Goal: Task Accomplishment & Management: Use online tool/utility

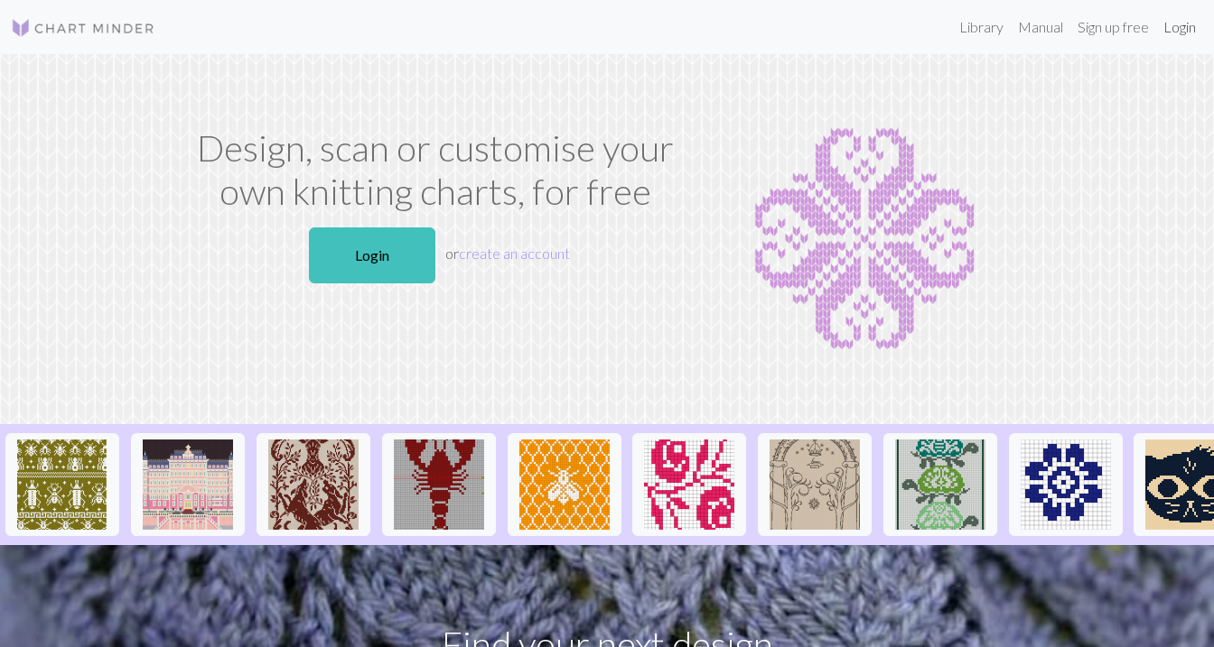
click at [1166, 30] on link "Login" at bounding box center [1179, 27] width 47 height 36
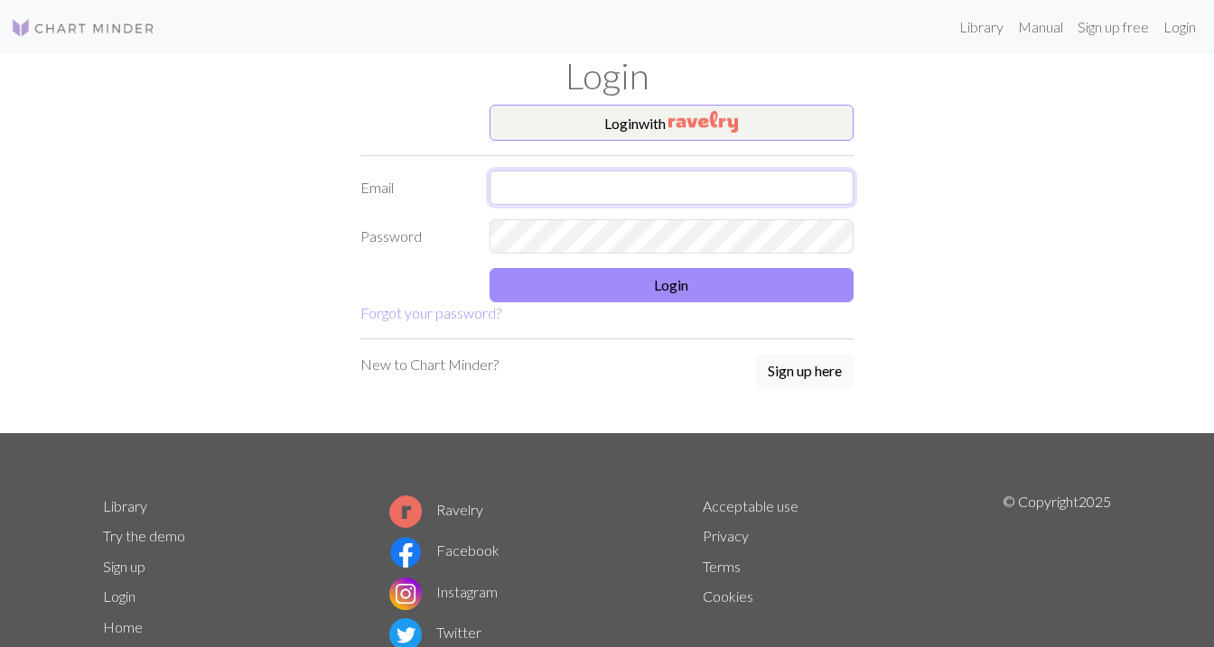
type input "hhuizenga@icloud.com"
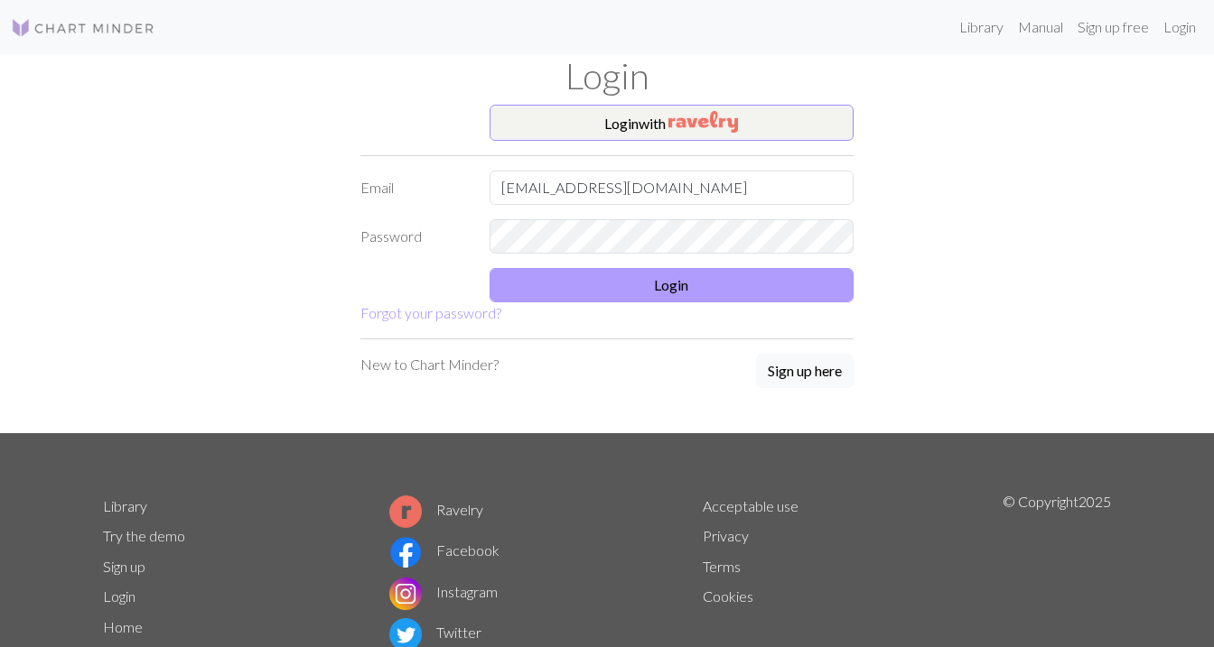
click at [549, 278] on button "Login" at bounding box center [671, 285] width 365 height 34
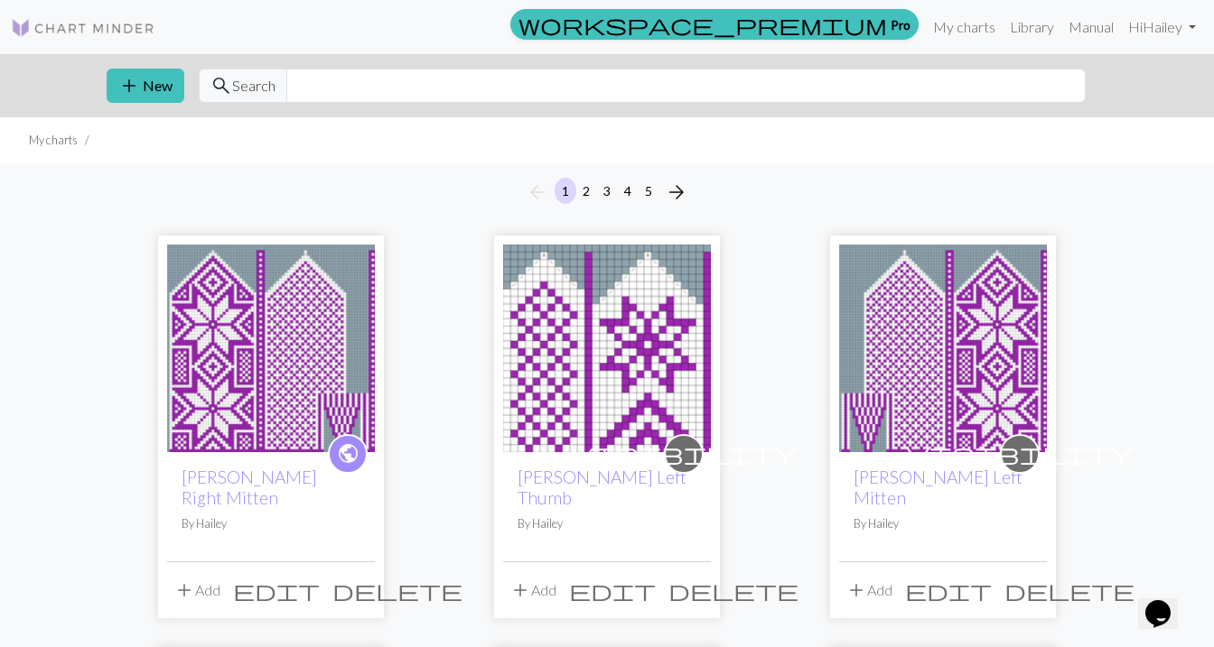
click at [610, 185] on button "3" at bounding box center [607, 191] width 22 height 26
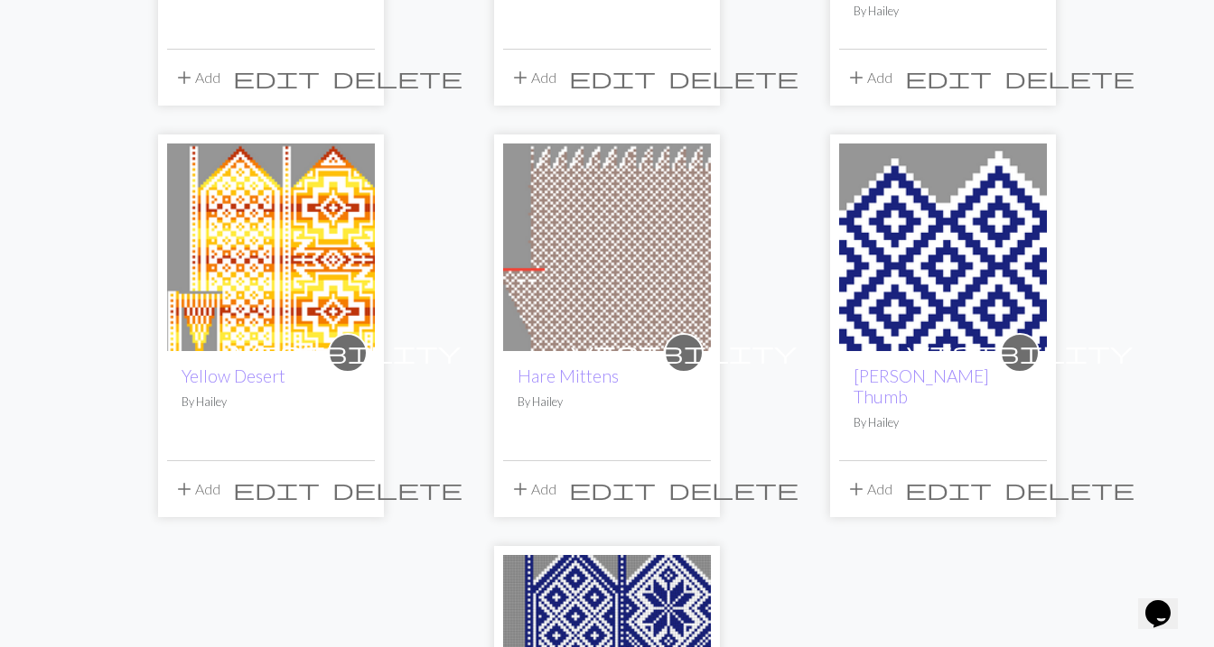
scroll to position [1858, 0]
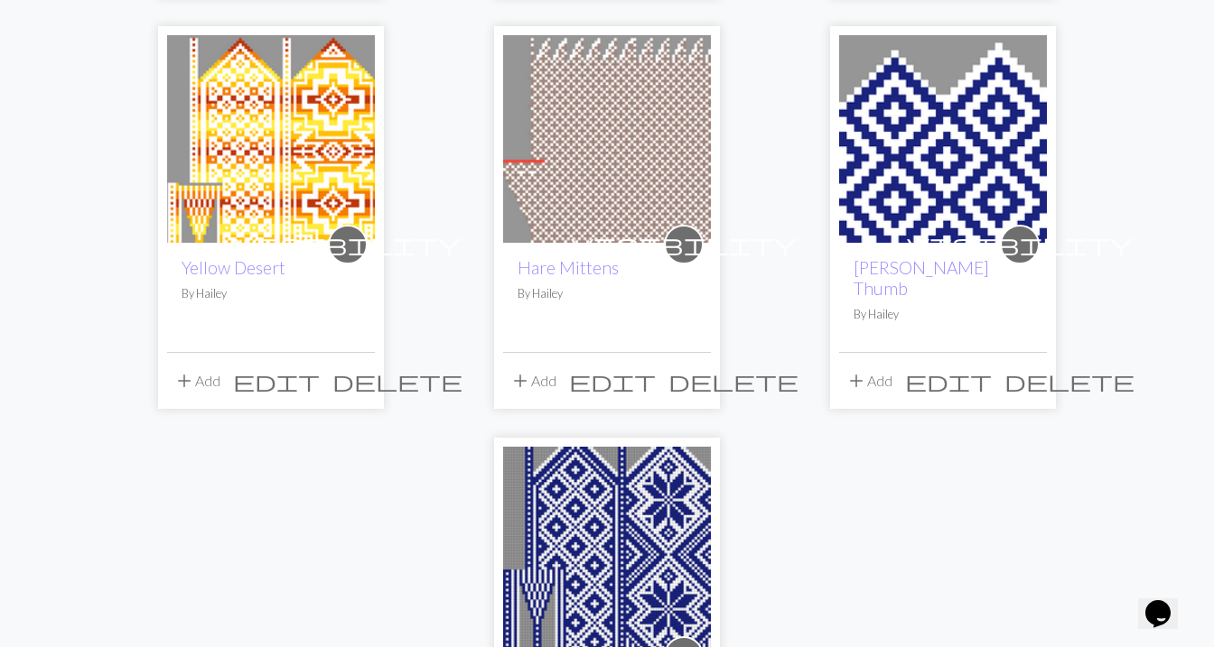
click at [562, 540] on img at bounding box center [607, 551] width 208 height 208
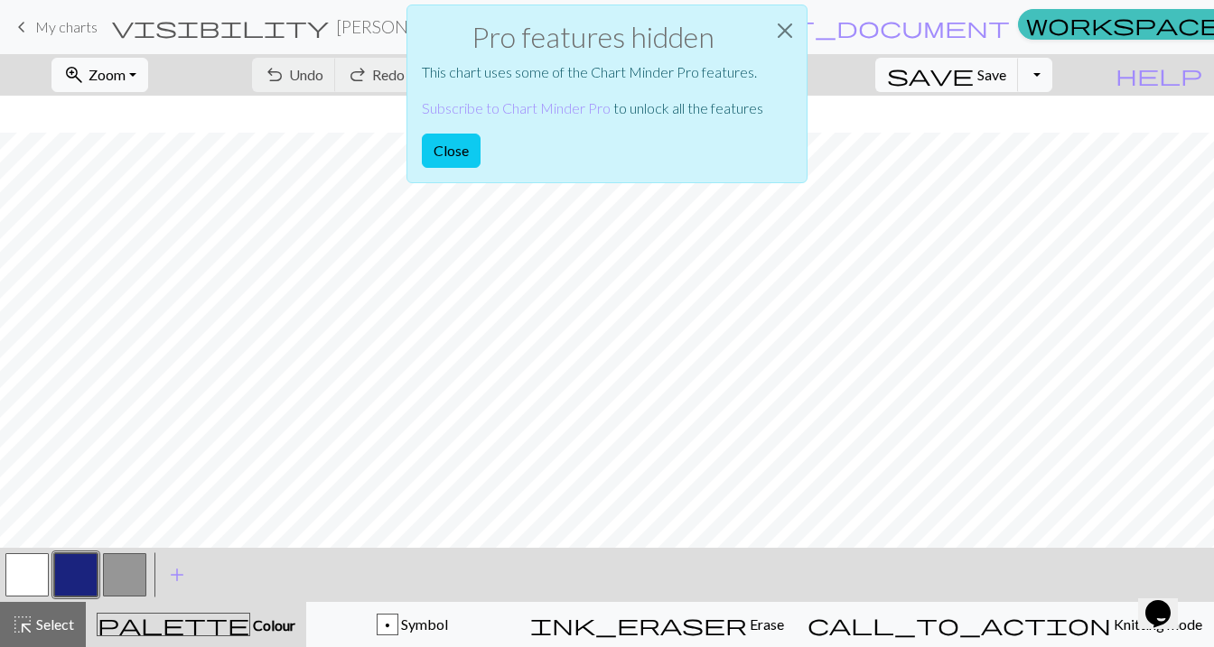
scroll to position [63, 0]
click at [455, 136] on button "Close" at bounding box center [451, 151] width 59 height 34
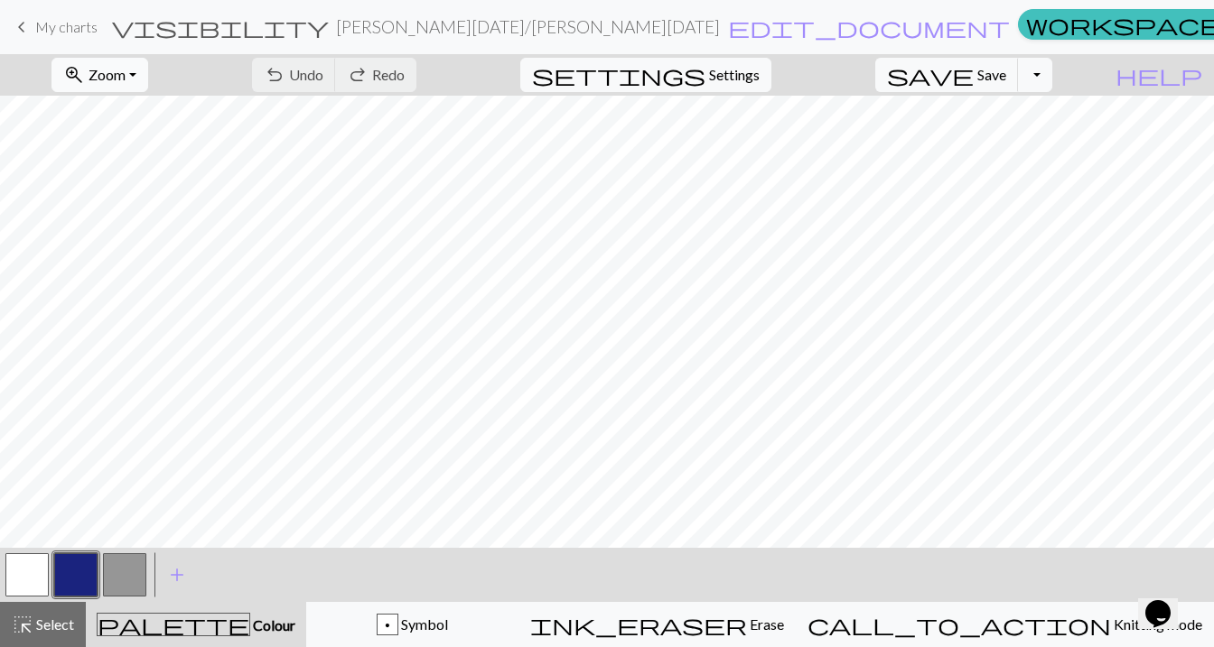
click at [148, 73] on button "zoom_in Zoom Zoom" at bounding box center [99, 75] width 97 height 34
click at [144, 215] on button "50%" at bounding box center [123, 216] width 143 height 29
click at [414, 623] on div "p Symbol" at bounding box center [412, 625] width 189 height 22
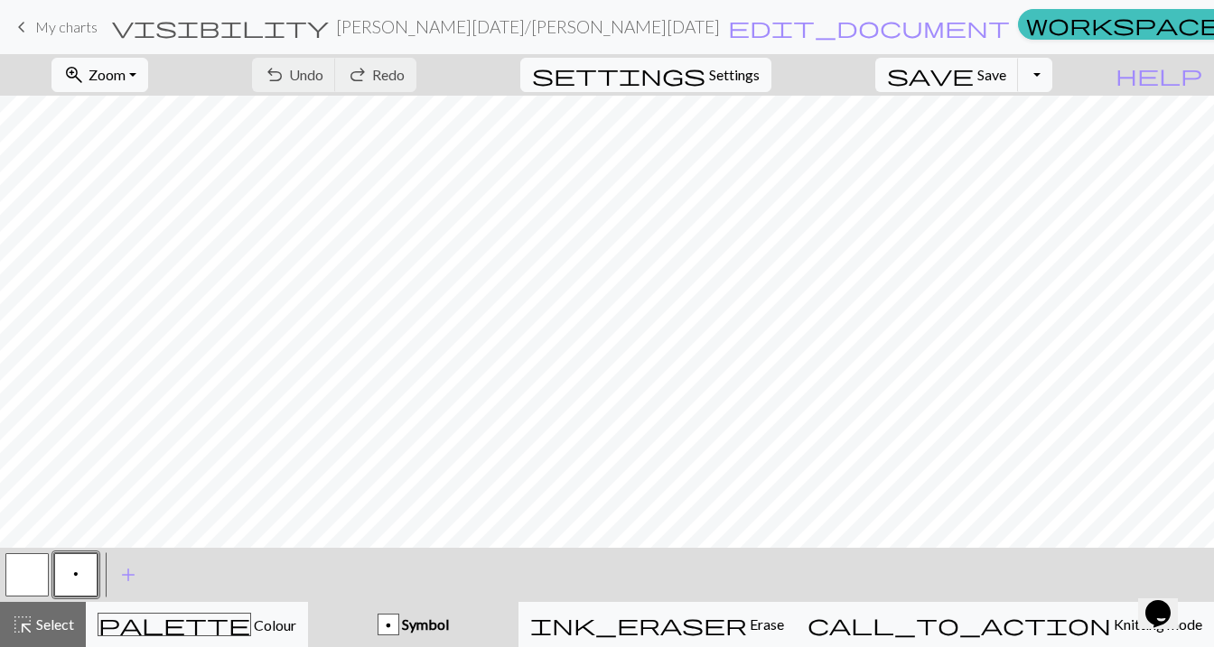
click at [84, 573] on button "p" at bounding box center [75, 575] width 43 height 43
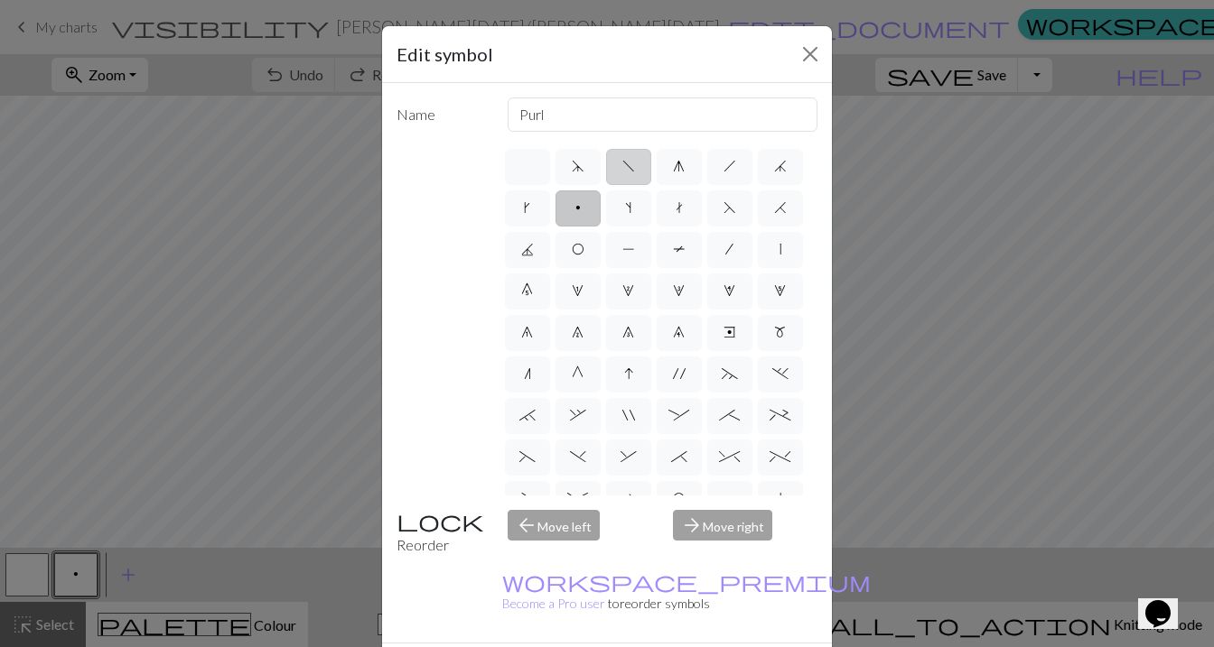
click at [625, 173] on span "f" at bounding box center [628, 166] width 13 height 14
click at [625, 167] on input "f" at bounding box center [628, 161] width 12 height 12
radio input "true"
click at [666, 116] on input "left leaning decrease" at bounding box center [663, 115] width 311 height 34
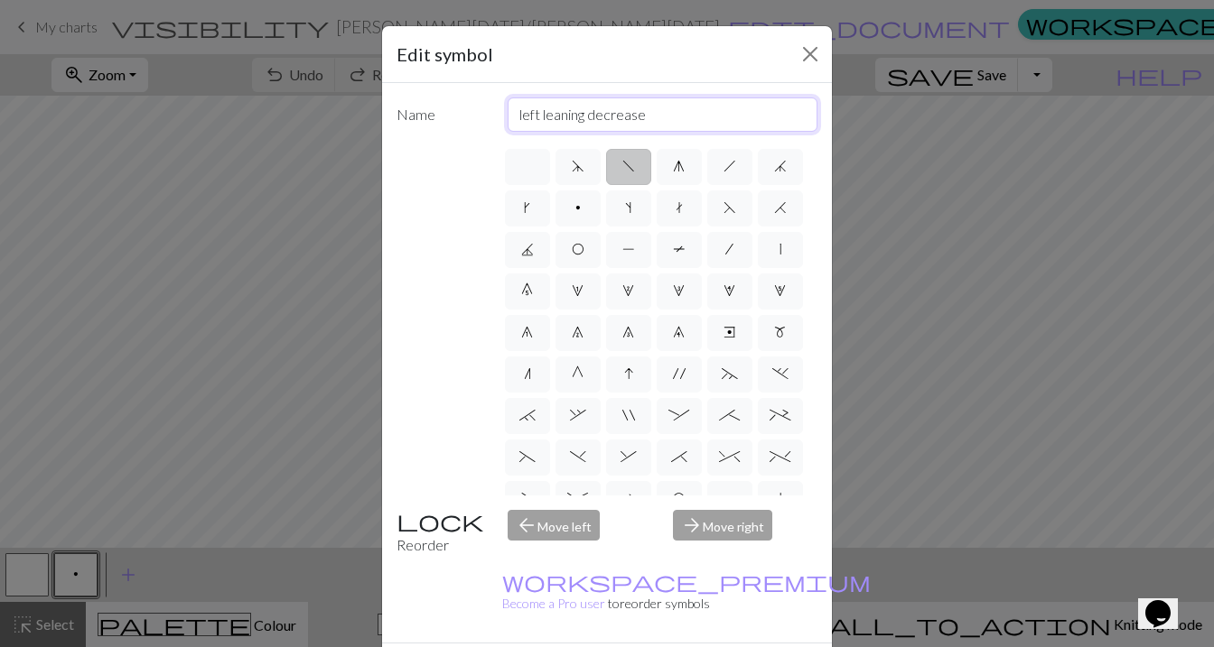
click at [666, 116] on input "left leaning decrease" at bounding box center [663, 115] width 311 height 34
type input "ssk"
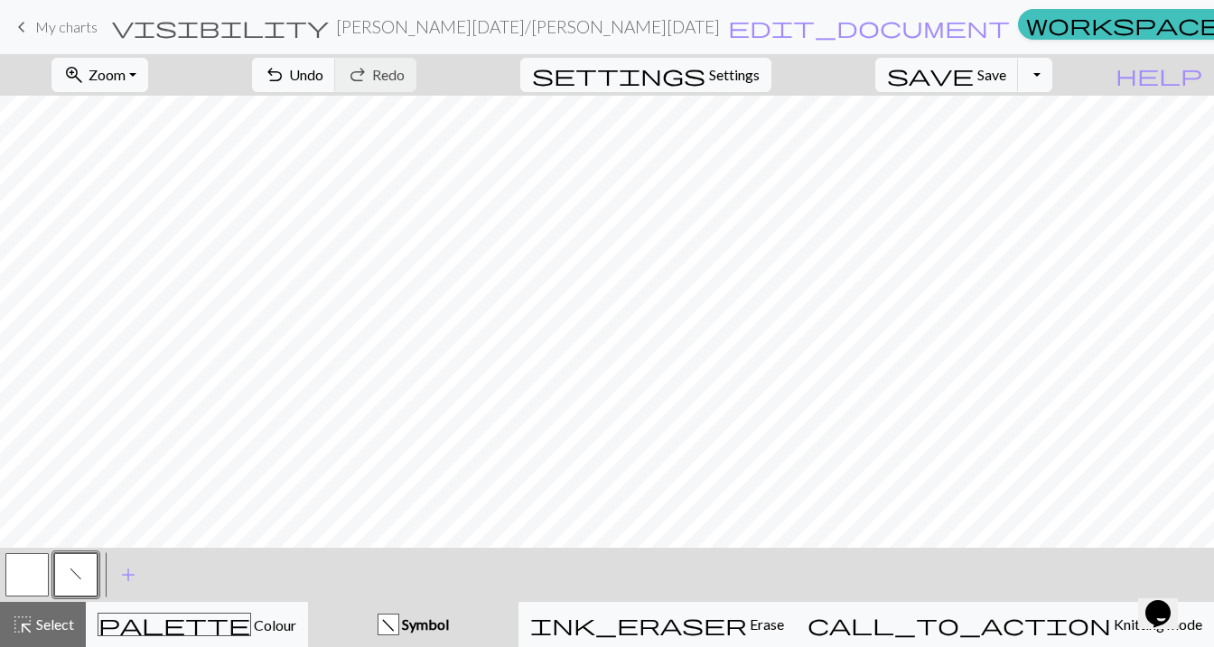
click at [15, 588] on button "button" at bounding box center [26, 575] width 43 height 43
click at [22, 580] on button "button" at bounding box center [26, 575] width 43 height 43
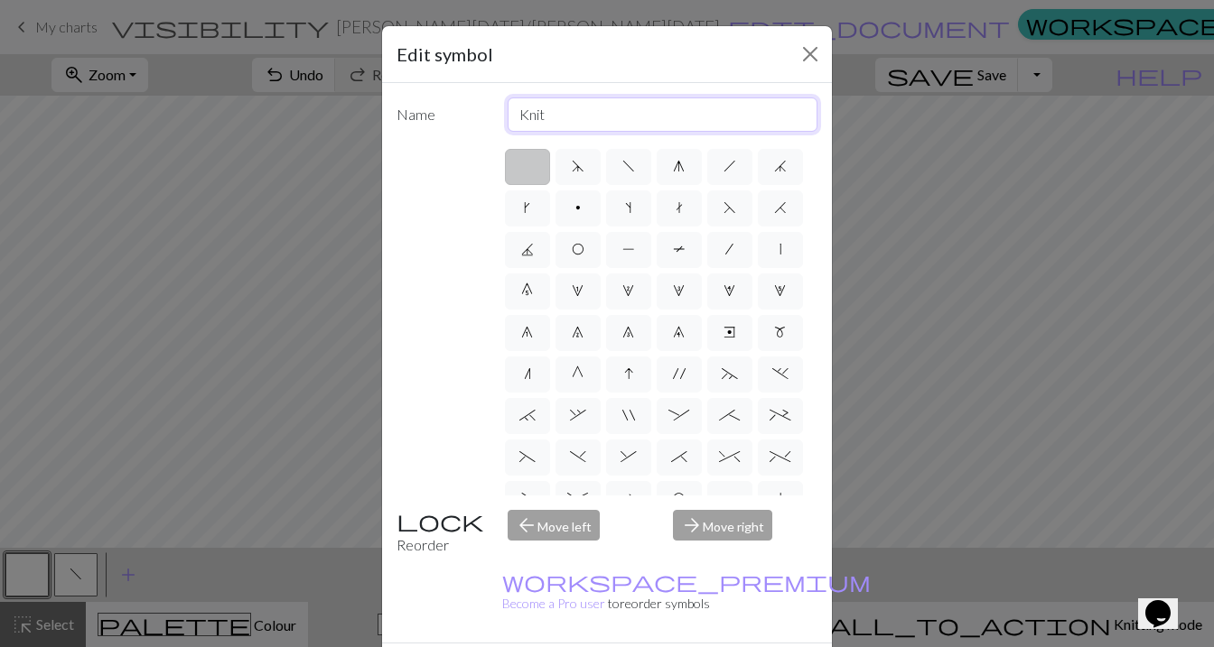
click at [527, 113] on input "Knit" at bounding box center [663, 115] width 311 height 34
type input "knit"
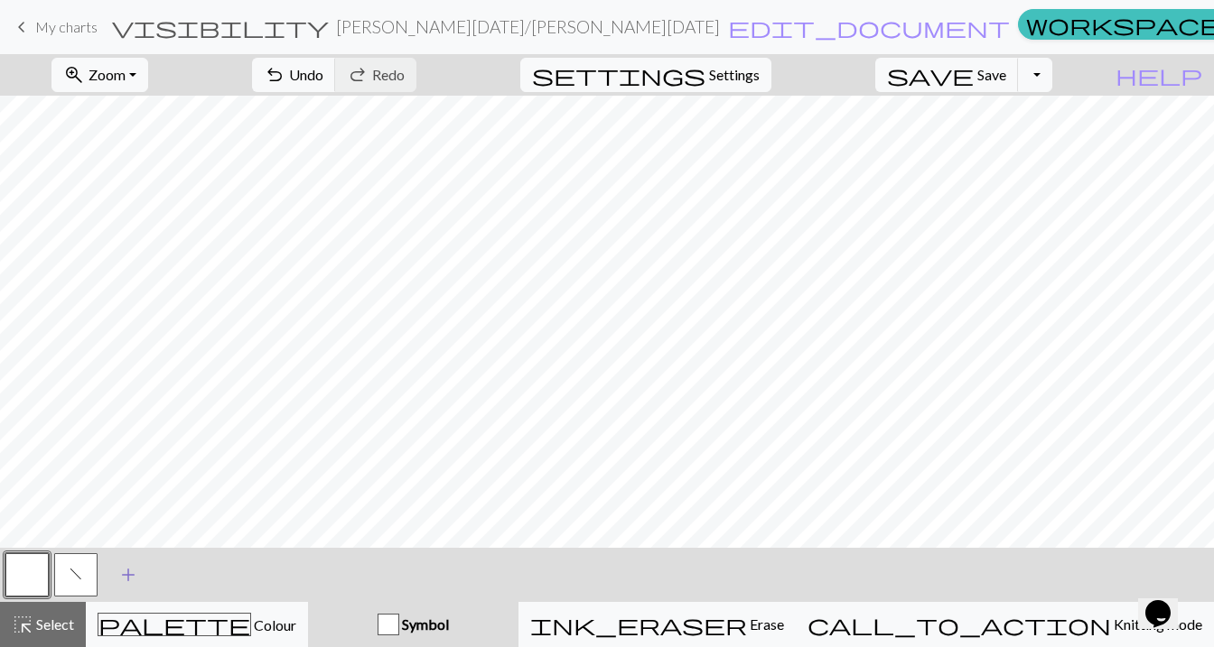
click at [126, 582] on span "add" at bounding box center [128, 575] width 22 height 25
click at [118, 583] on button "button" at bounding box center [124, 575] width 43 height 43
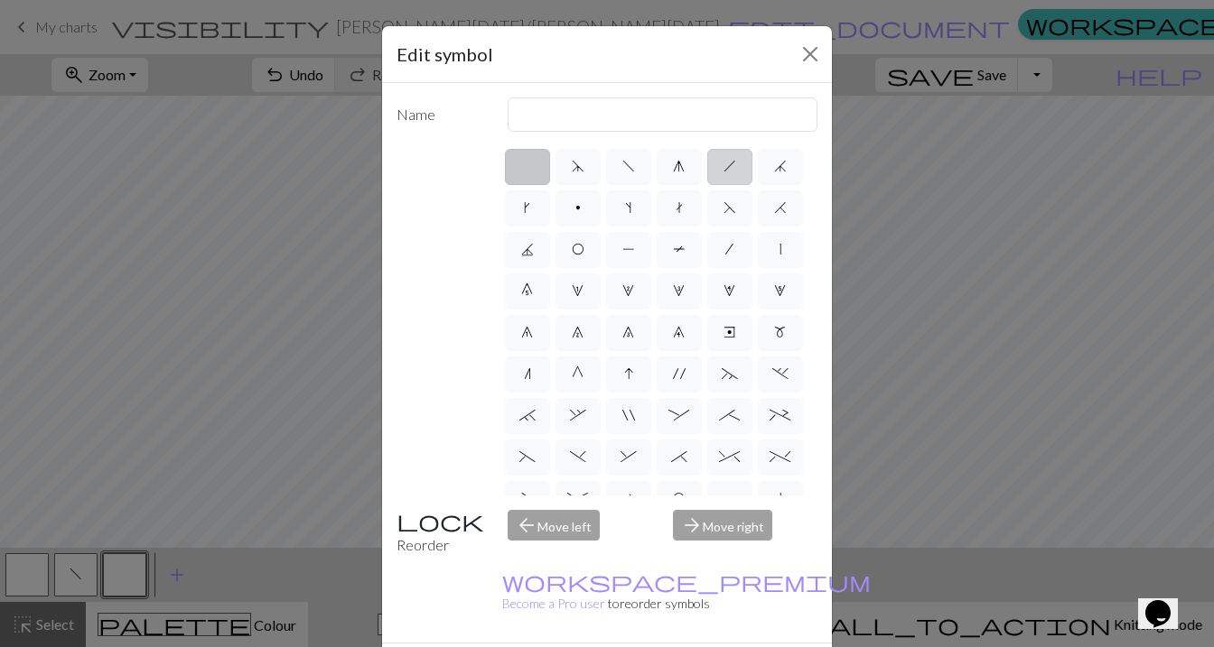
click at [731, 170] on span "h" at bounding box center [729, 166] width 13 height 14
click at [731, 167] on input "h" at bounding box center [729, 161] width 12 height 12
radio input "true"
click at [675, 119] on input "right leaning decrease" at bounding box center [663, 115] width 311 height 34
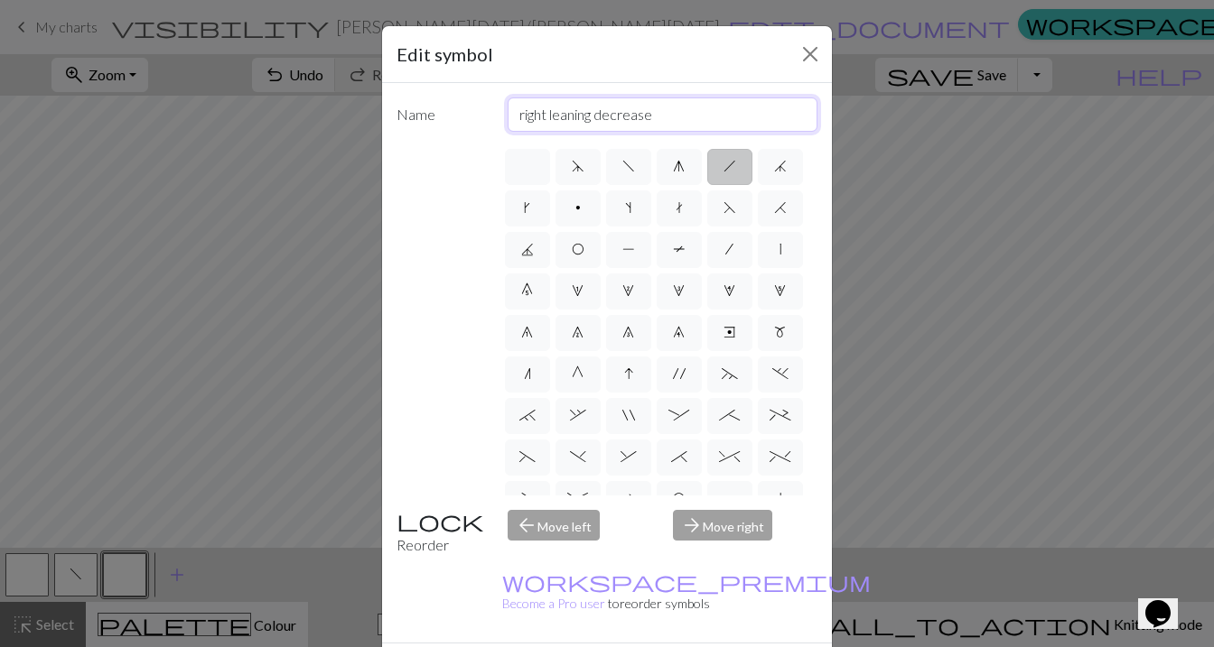
click at [675, 119] on input "right leaning decrease" at bounding box center [663, 115] width 311 height 34
type input "k2tog"
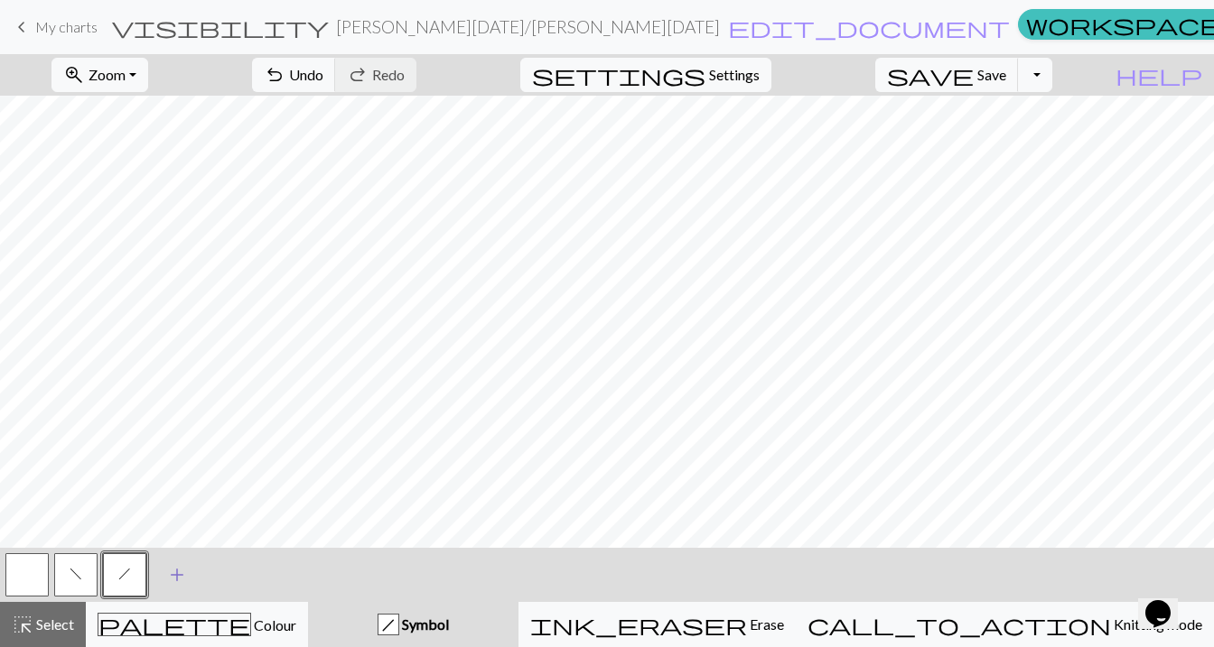
click at [178, 573] on span "add" at bounding box center [177, 575] width 22 height 25
click at [170, 578] on button "button" at bounding box center [173, 575] width 43 height 43
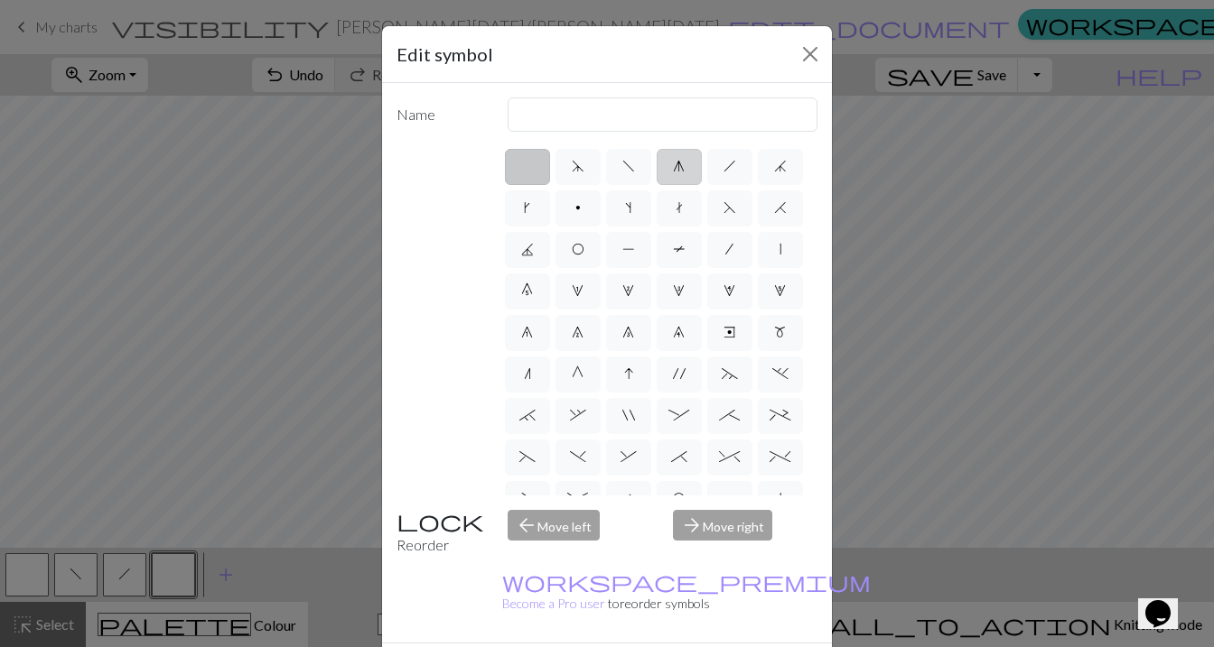
click at [682, 165] on span "g" at bounding box center [679, 166] width 12 height 14
click at [682, 165] on input "g" at bounding box center [679, 161] width 12 height 12
radio input "true"
click at [616, 116] on input "sk2p" at bounding box center [663, 115] width 311 height 34
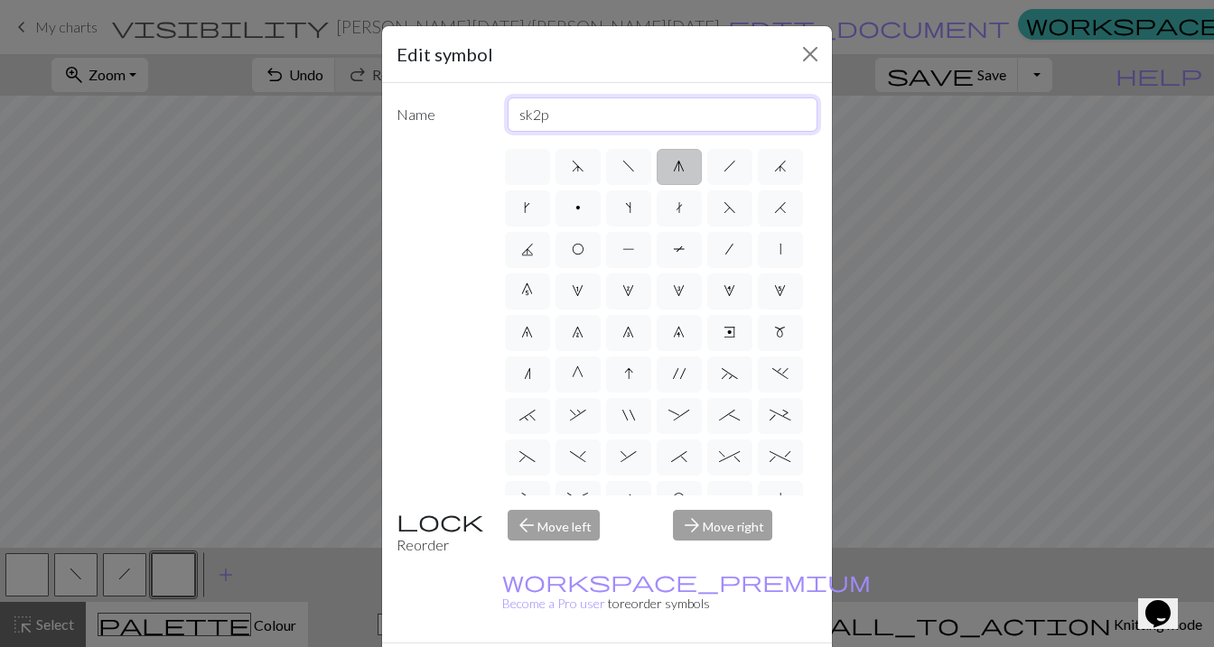
click at [616, 116] on input "sk2p" at bounding box center [663, 115] width 311 height 34
type input "cdd"
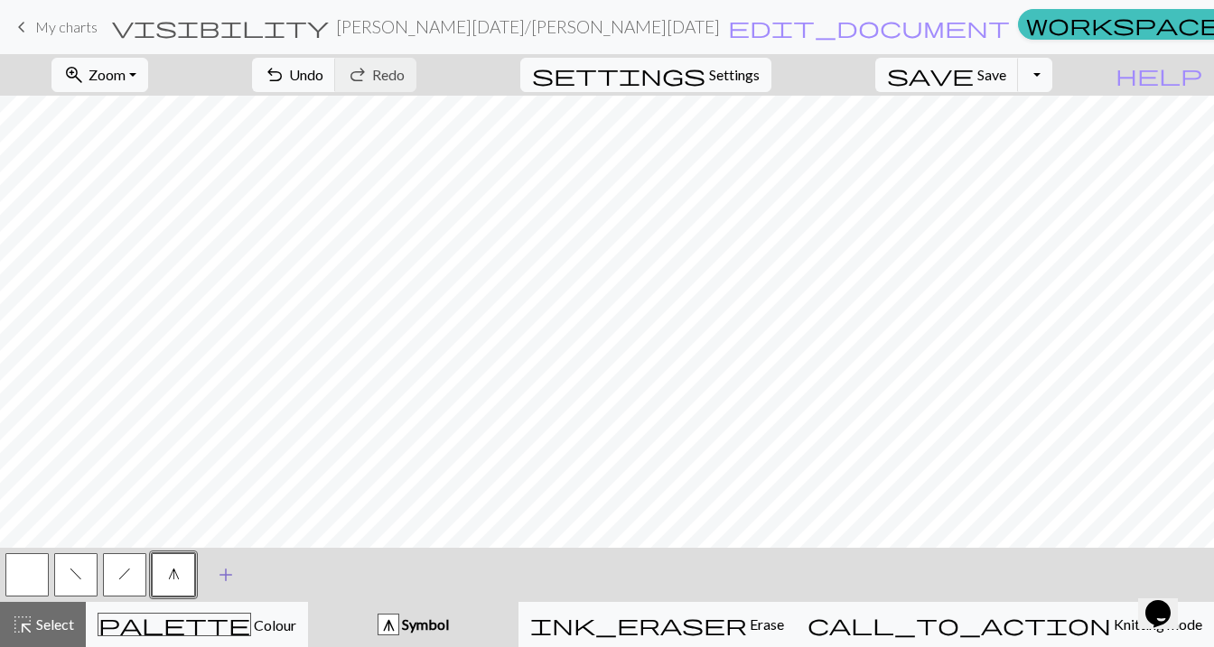
click at [225, 578] on span "add" at bounding box center [226, 575] width 22 height 25
click at [268, 571] on span "add" at bounding box center [275, 575] width 22 height 25
click at [229, 581] on button "button" at bounding box center [221, 575] width 43 height 43
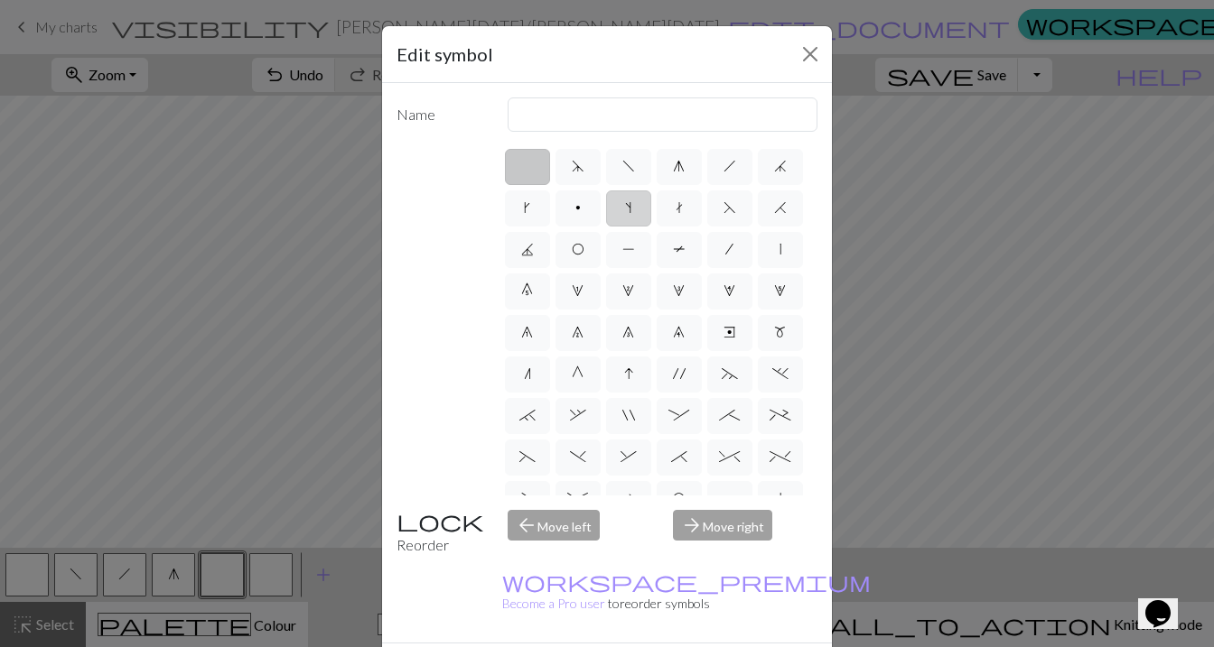
click at [625, 207] on span "s" at bounding box center [628, 207] width 6 height 14
click at [625, 207] on input "s" at bounding box center [631, 203] width 12 height 12
radio input "true"
click at [682, 119] on input "increase one left leaning" at bounding box center [663, 115] width 311 height 34
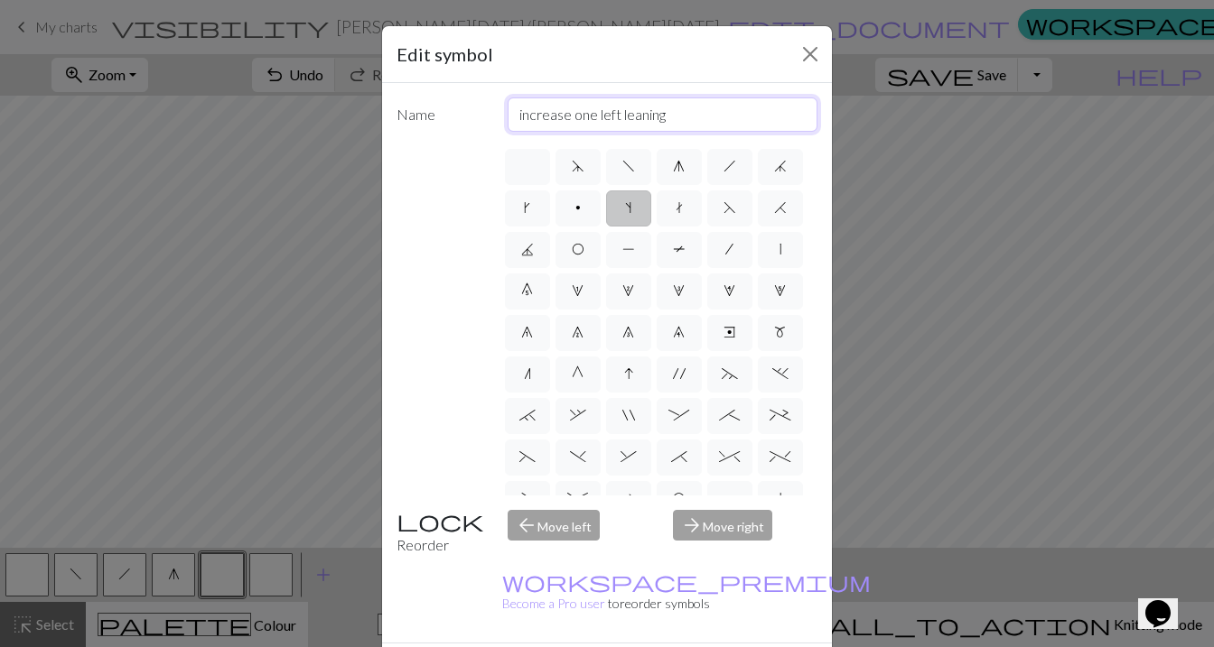
click at [682, 119] on input "increase one left leaning" at bounding box center [663, 115] width 311 height 34
type input "m1l"
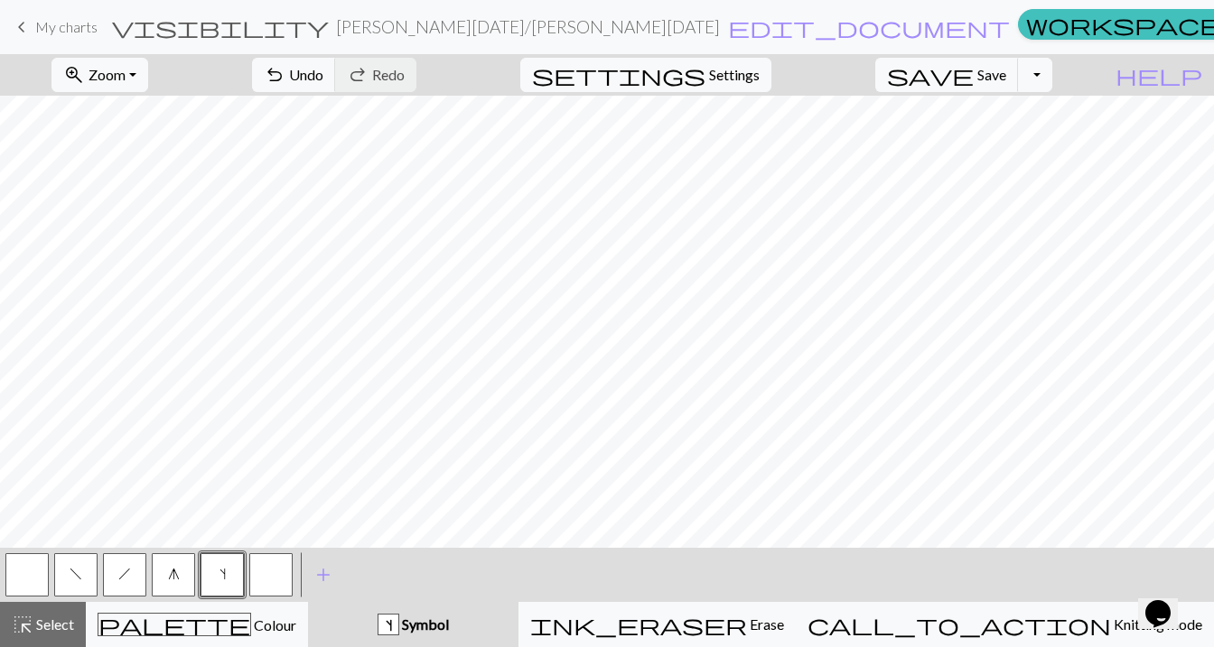
click at [275, 583] on button "button" at bounding box center [270, 575] width 43 height 43
click at [270, 581] on button "button" at bounding box center [270, 575] width 43 height 43
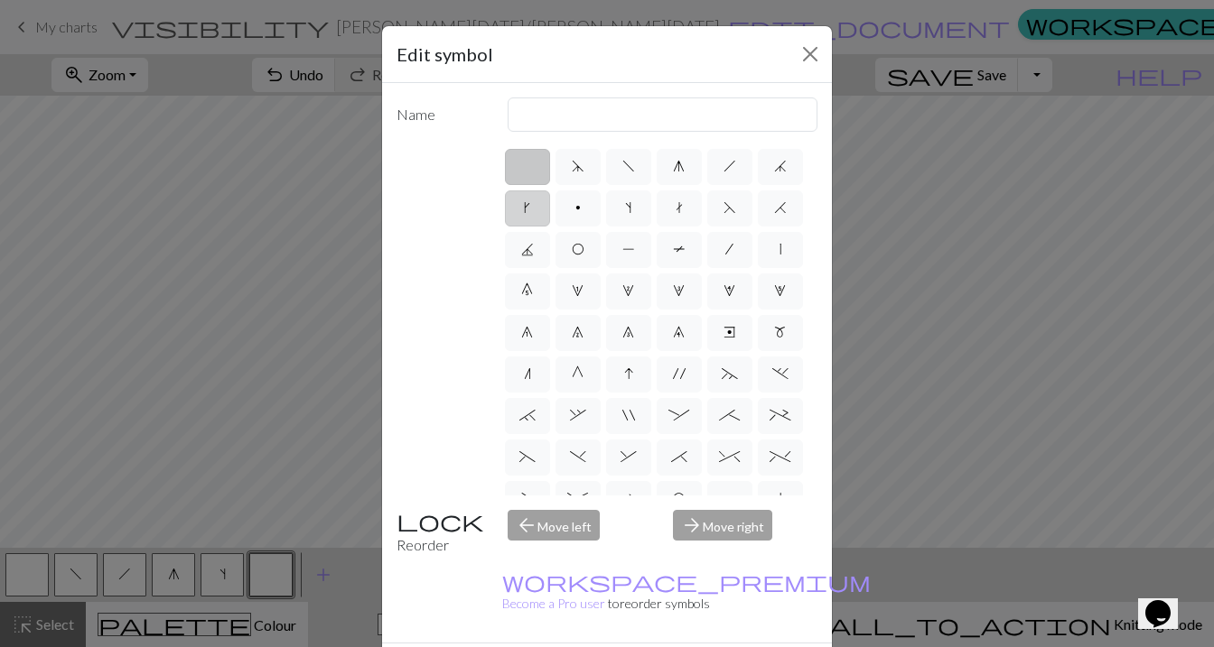
click at [520, 213] on label "k" at bounding box center [527, 209] width 45 height 36
click at [524, 209] on input "k" at bounding box center [530, 203] width 12 height 12
radio input "true"
type input "right leaning increase"
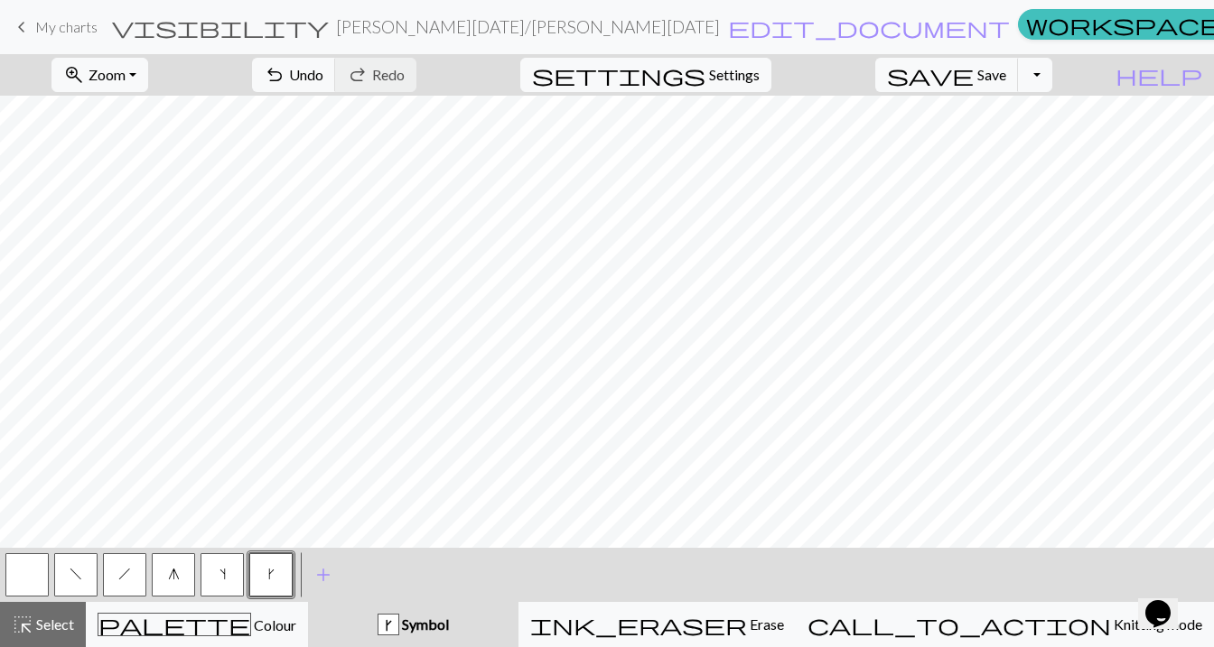
click at [277, 573] on button "k" at bounding box center [270, 575] width 43 height 43
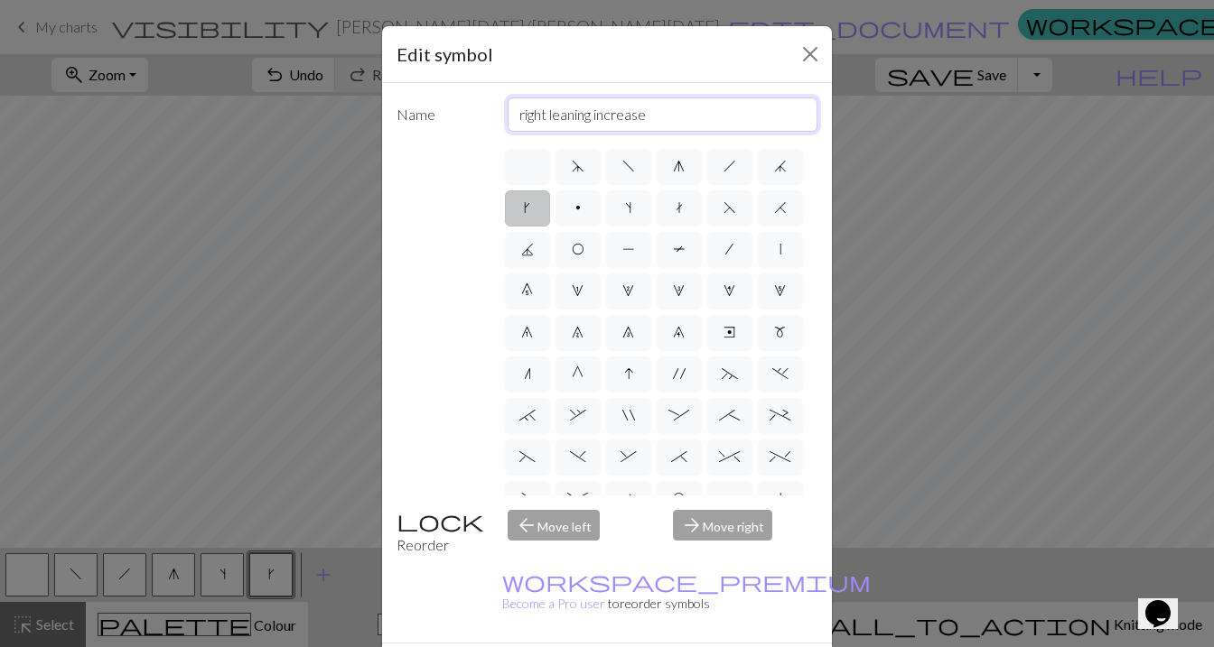
click at [663, 118] on input "right leaning increase" at bounding box center [663, 115] width 311 height 34
type input "m1r"
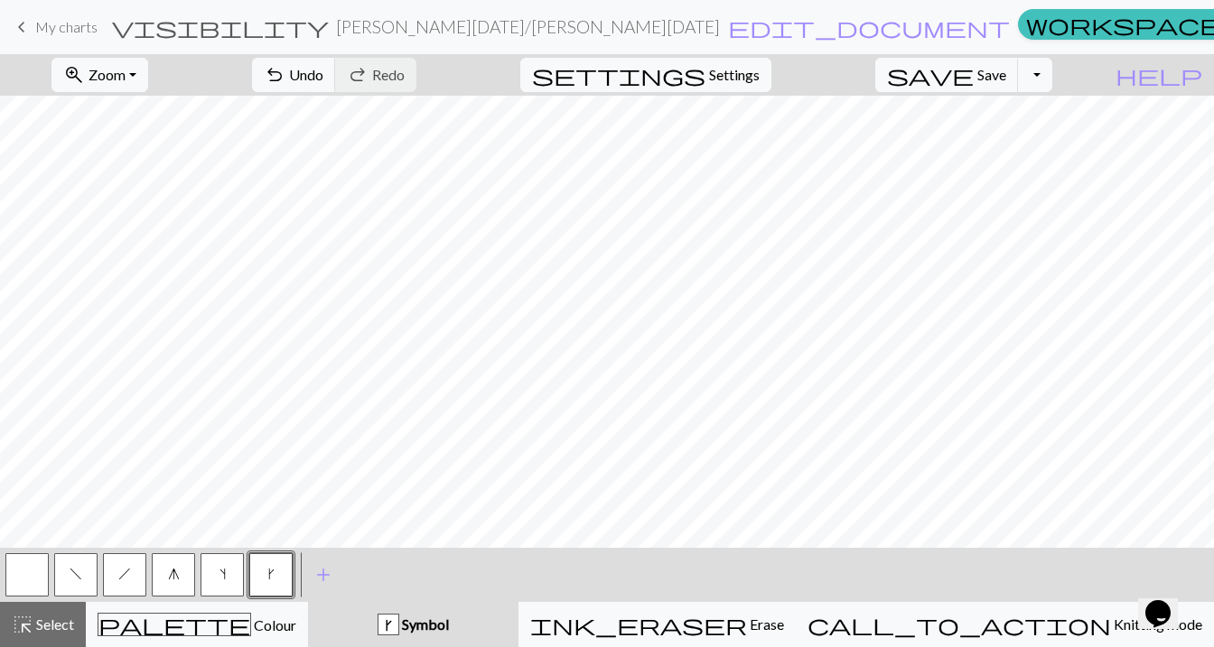
click at [127, 571] on span "h" at bounding box center [124, 574] width 13 height 14
click at [14, 579] on button "button" at bounding box center [26, 575] width 43 height 43
click at [94, 565] on button "f" at bounding box center [75, 575] width 43 height 43
click at [118, 567] on span "h" at bounding box center [124, 574] width 13 height 14
click at [75, 570] on span "f" at bounding box center [76, 574] width 13 height 14
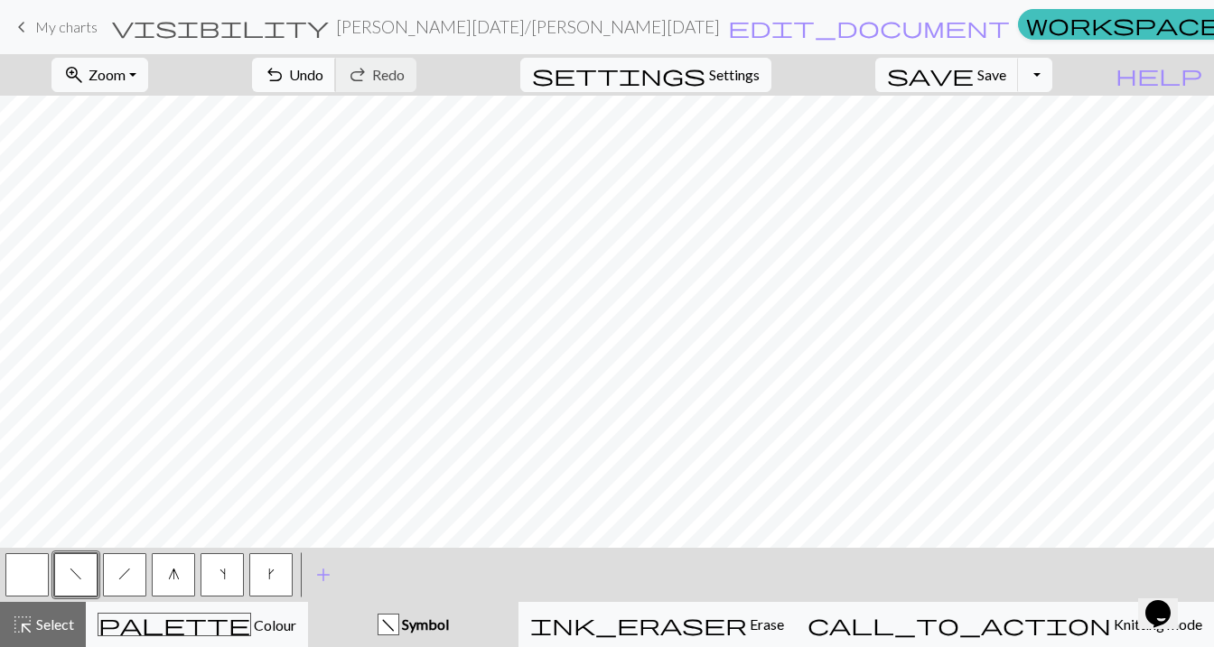
click at [323, 77] on span "Undo" at bounding box center [306, 74] width 34 height 17
click at [323, 70] on span "Undo" at bounding box center [306, 74] width 34 height 17
click at [170, 584] on button "g" at bounding box center [173, 575] width 43 height 43
click at [270, 591] on button "k" at bounding box center [270, 575] width 43 height 43
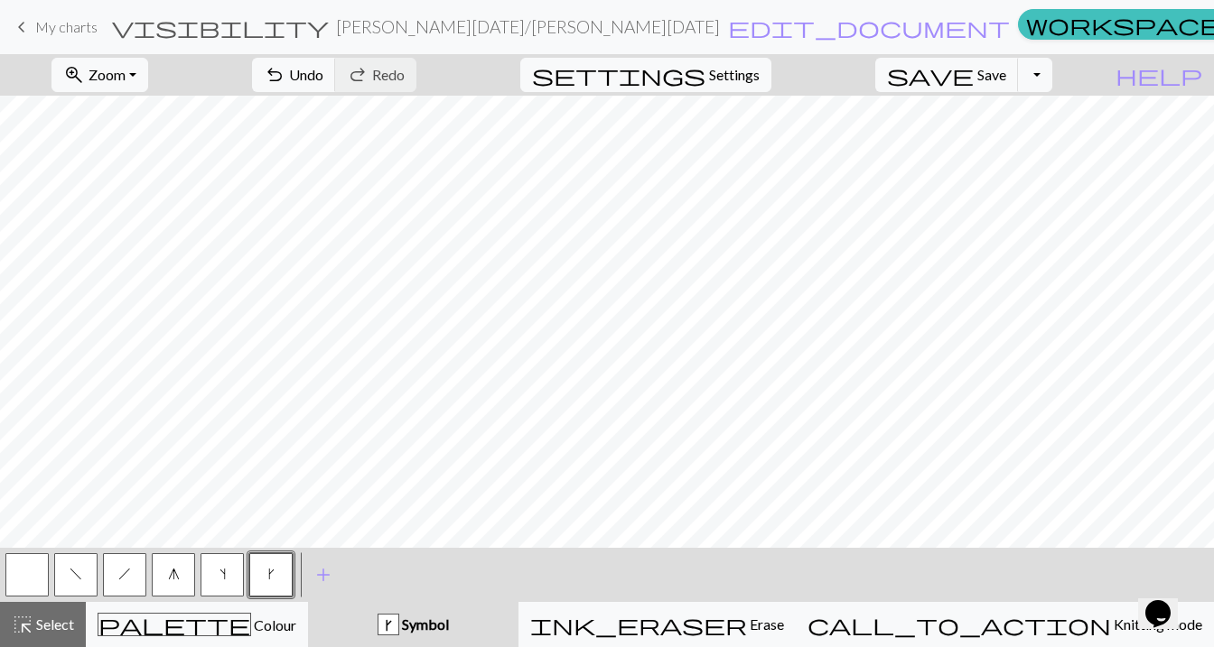
click at [219, 571] on span "s" at bounding box center [222, 574] width 6 height 14
click at [1006, 75] on span "Save" at bounding box center [991, 74] width 29 height 17
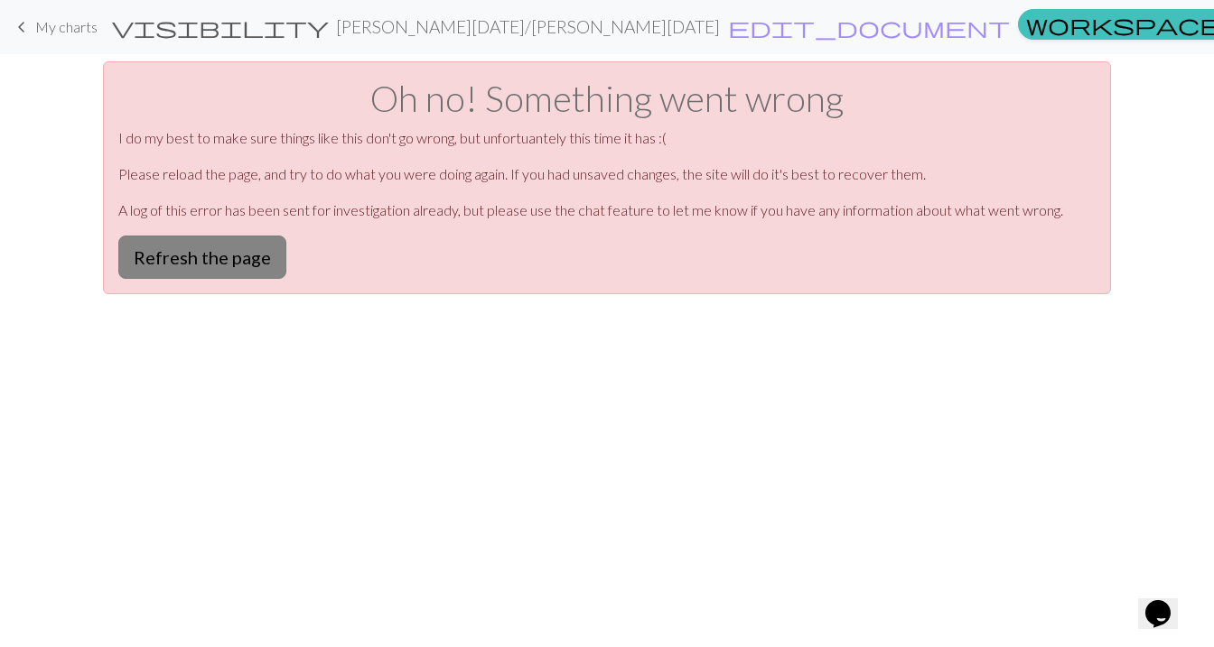
click at [221, 254] on button "Refresh the page" at bounding box center [202, 257] width 168 height 43
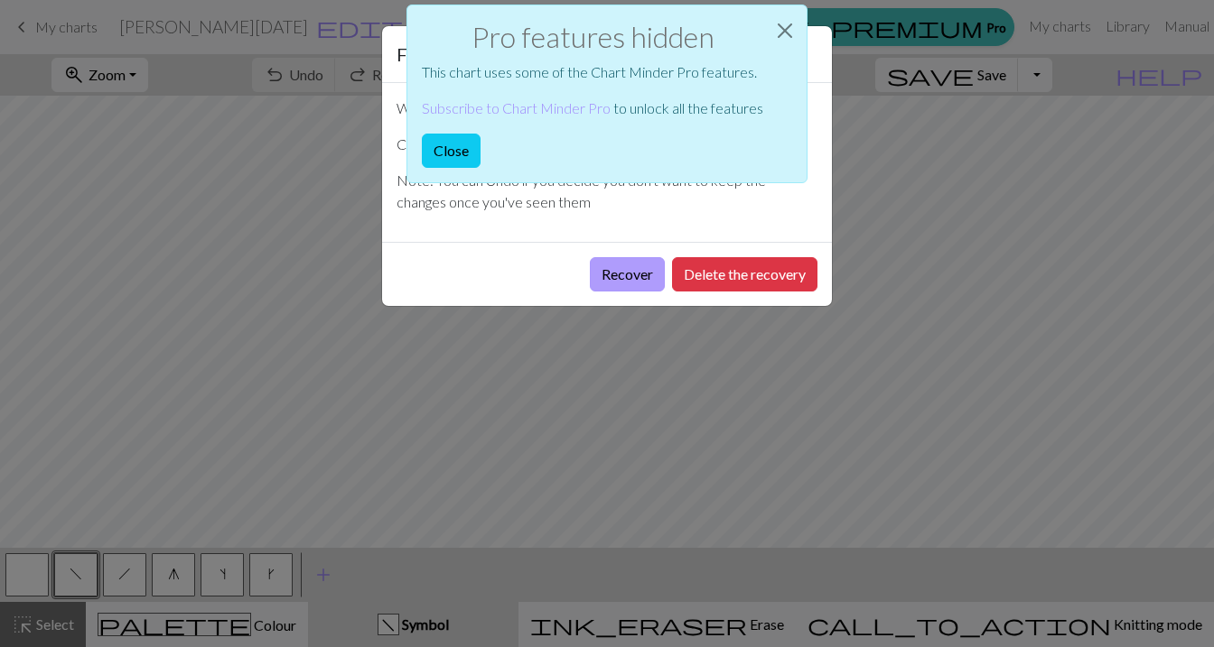
click at [616, 272] on button "Recover" at bounding box center [627, 274] width 75 height 34
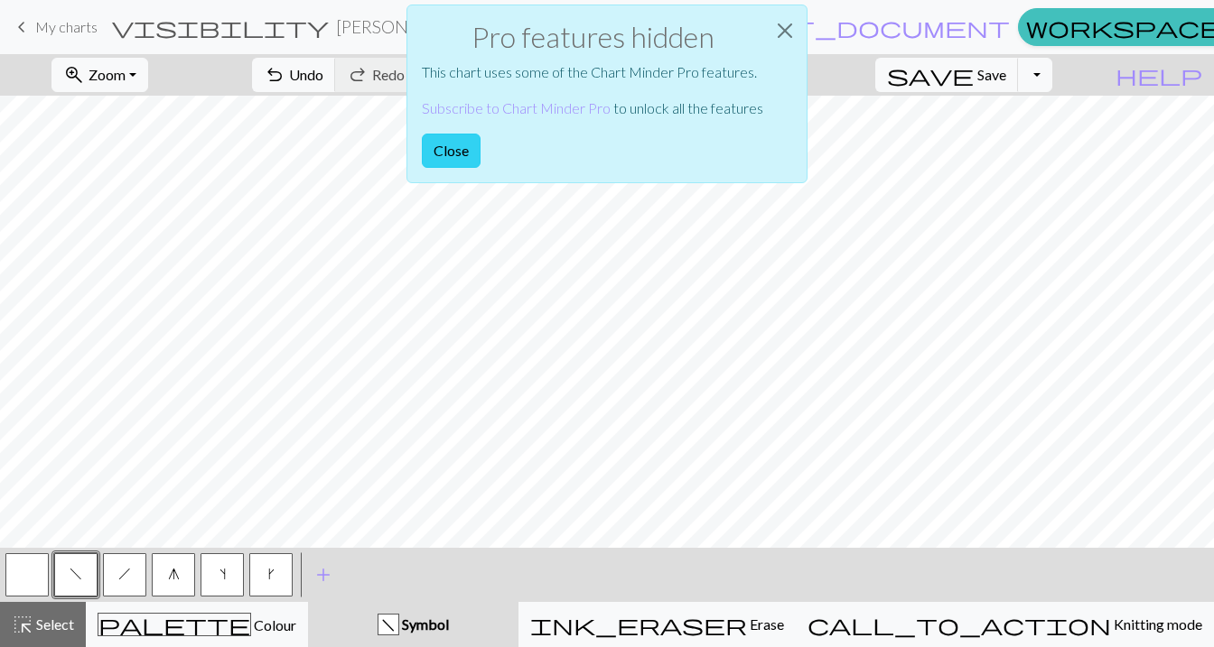
click at [459, 145] on button "Close" at bounding box center [451, 151] width 59 height 34
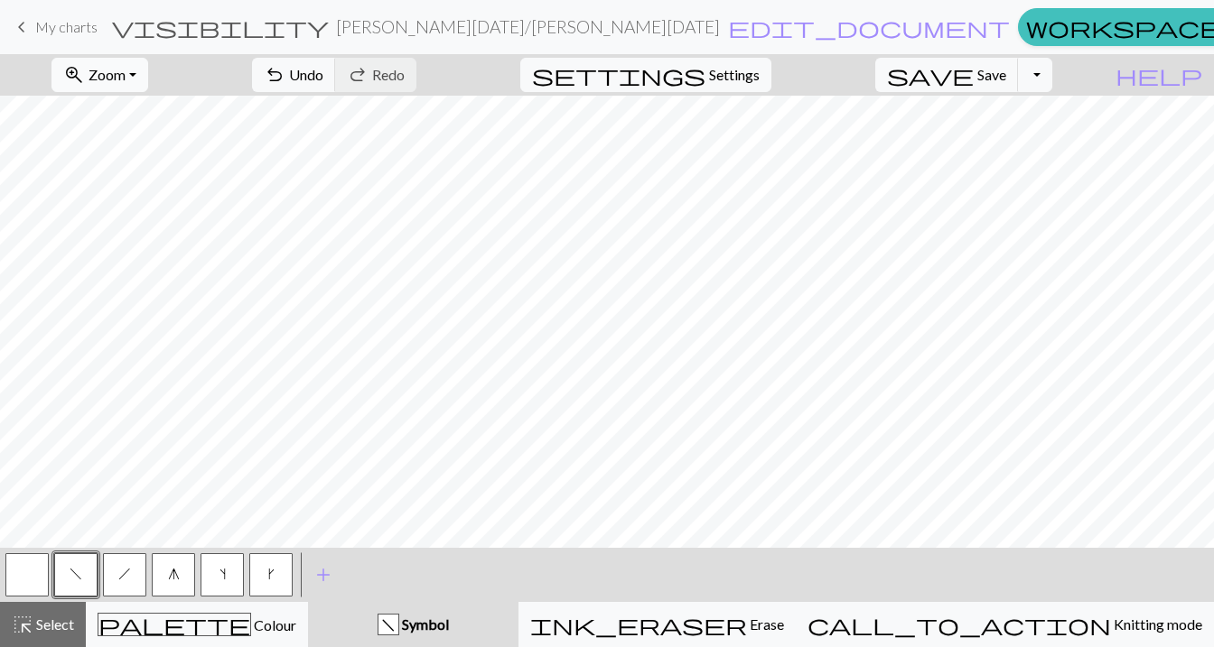
click at [126, 78] on span "Zoom" at bounding box center [106, 74] width 37 height 17
click at [154, 221] on button "50%" at bounding box center [123, 216] width 143 height 29
